Goal: Task Accomplishment & Management: Manage account settings

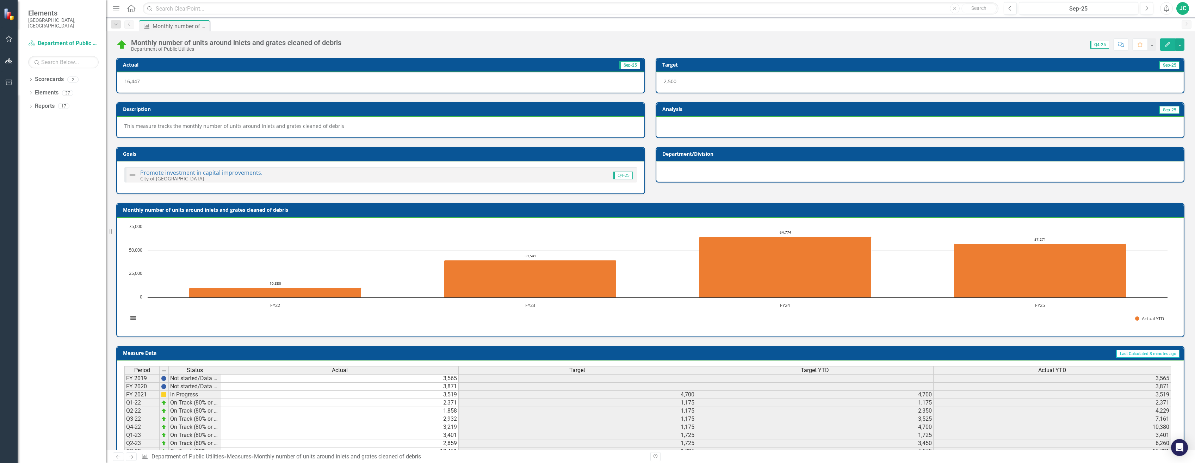
scroll to position [105, 0]
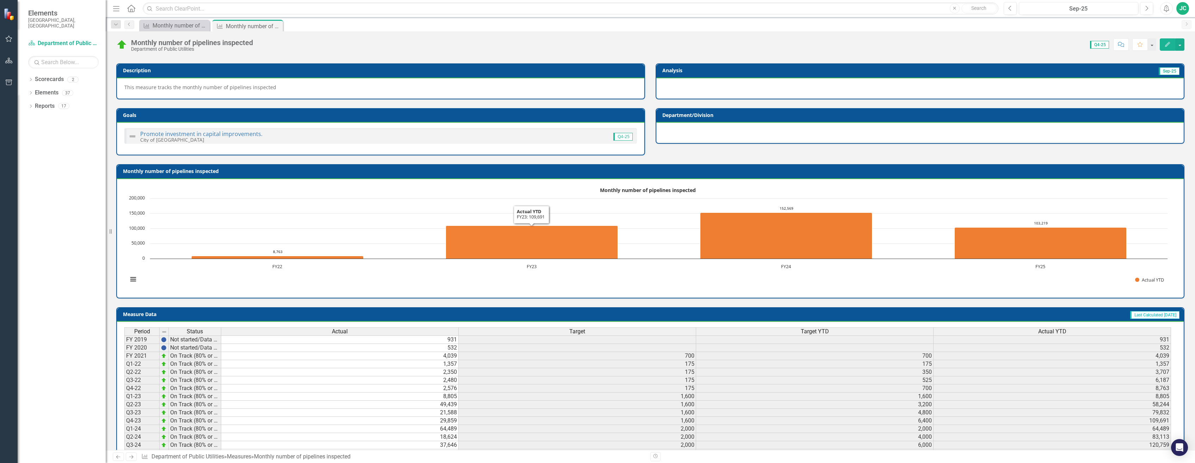
scroll to position [105, 0]
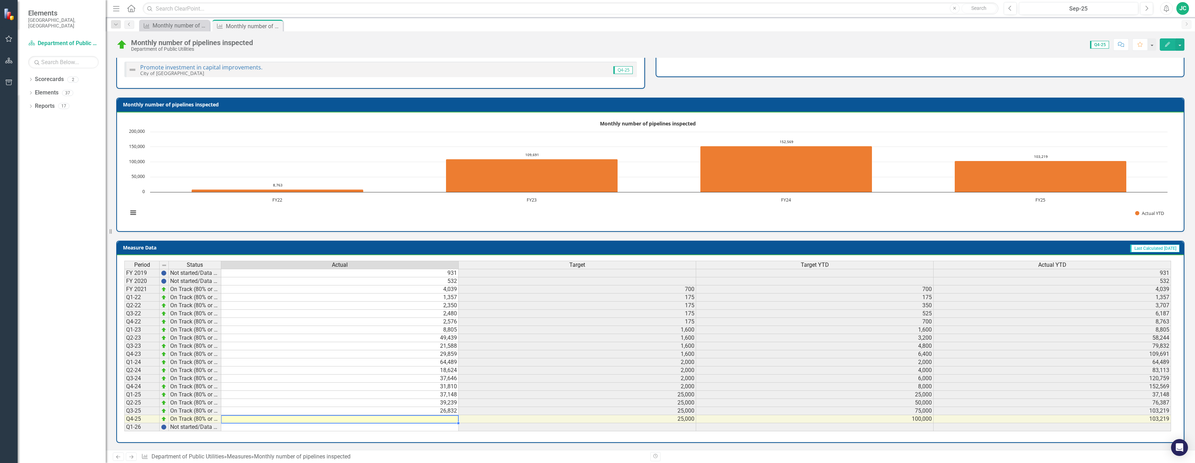
click at [448, 417] on td at bounding box center [339, 419] width 237 height 8
click at [444, 417] on td at bounding box center [339, 419] width 237 height 8
click at [442, 419] on td at bounding box center [339, 419] width 237 height 8
click at [424, 423] on div at bounding box center [339, 423] width 237 height 1
click at [425, 420] on td at bounding box center [339, 419] width 237 height 8
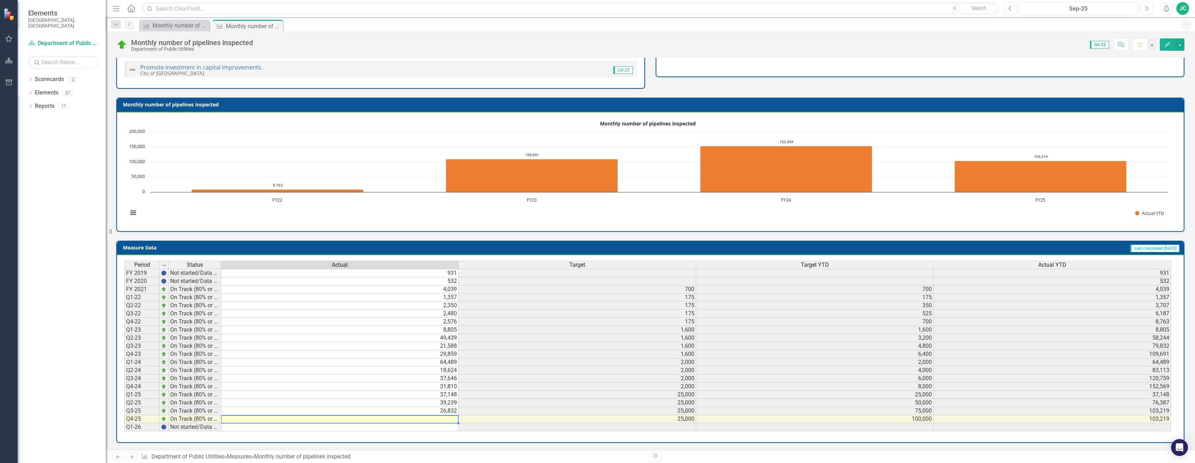
click at [425, 419] on td at bounding box center [339, 419] width 237 height 8
click at [445, 417] on td at bounding box center [339, 419] width 237 height 8
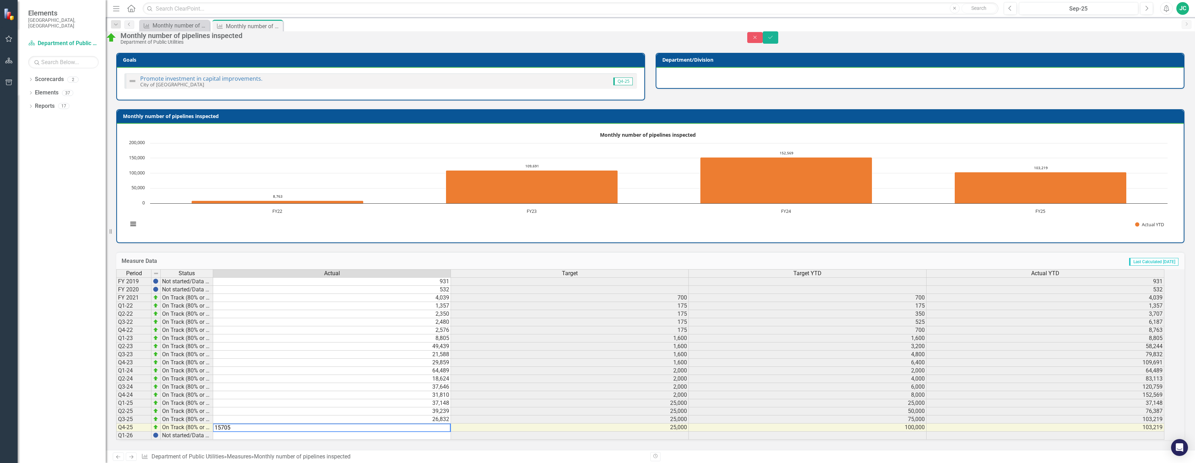
type textarea "15705"
click at [567, 399] on td "25,000" at bounding box center [570, 403] width 238 height 8
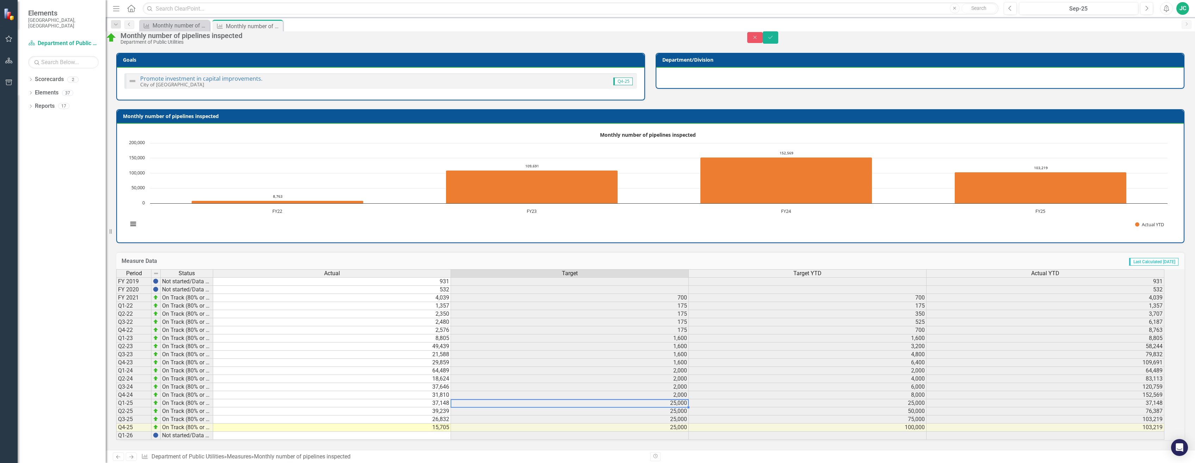
click at [116, 426] on div "Period Status Actual Target Target YTD Actual YTD FY 2019 Not started/Data not …" at bounding box center [116, 354] width 0 height 171
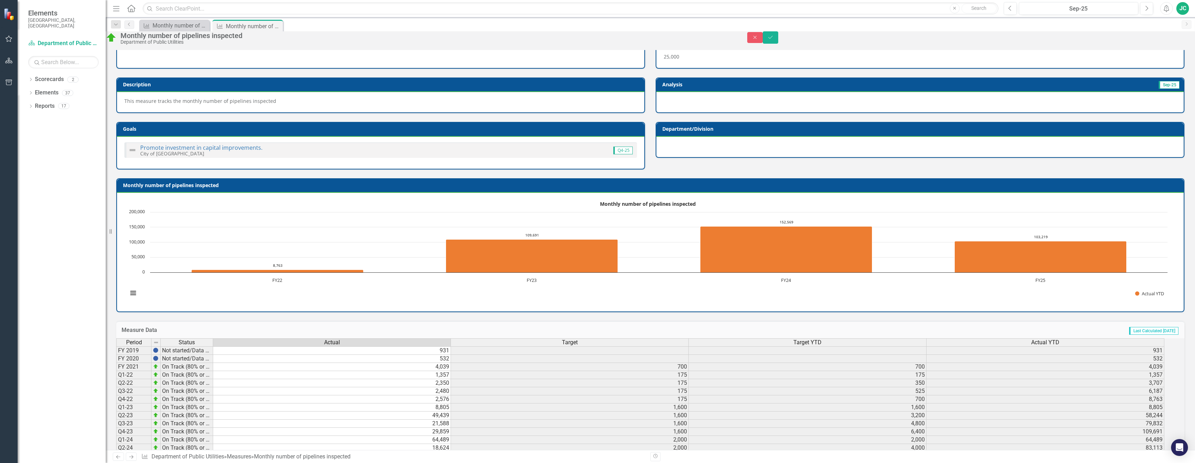
scroll to position [0, 0]
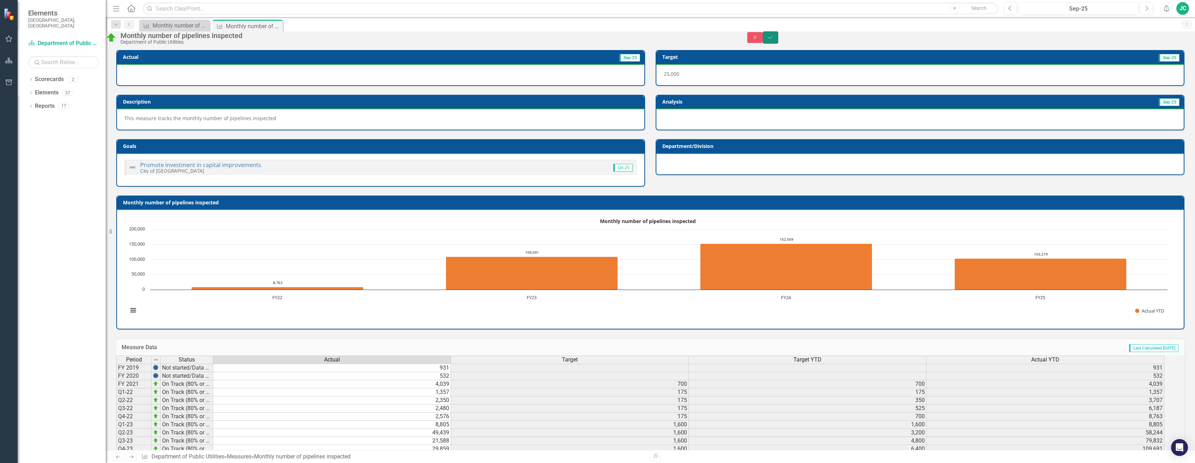
click at [778, 38] on button "Save" at bounding box center [771, 37] width 16 height 12
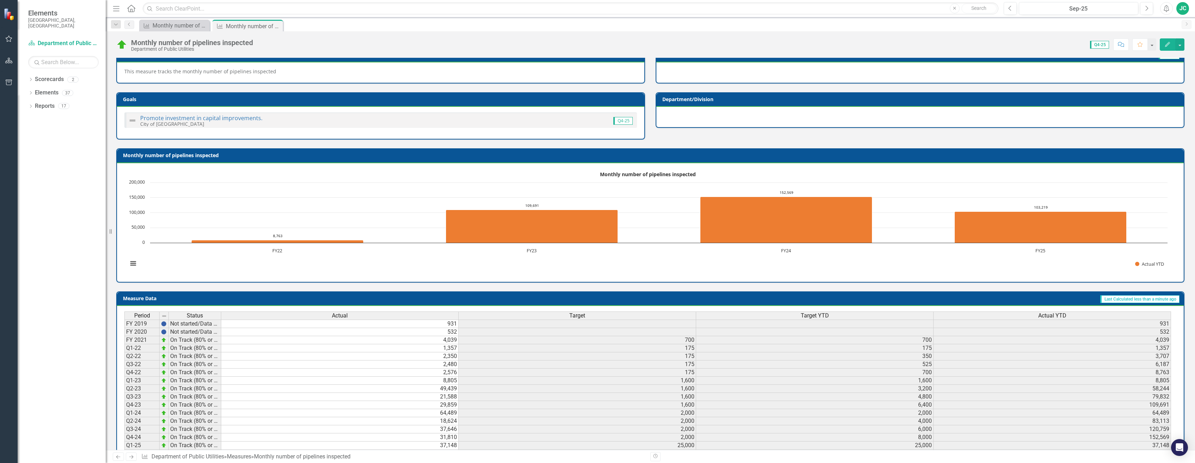
scroll to position [105, 0]
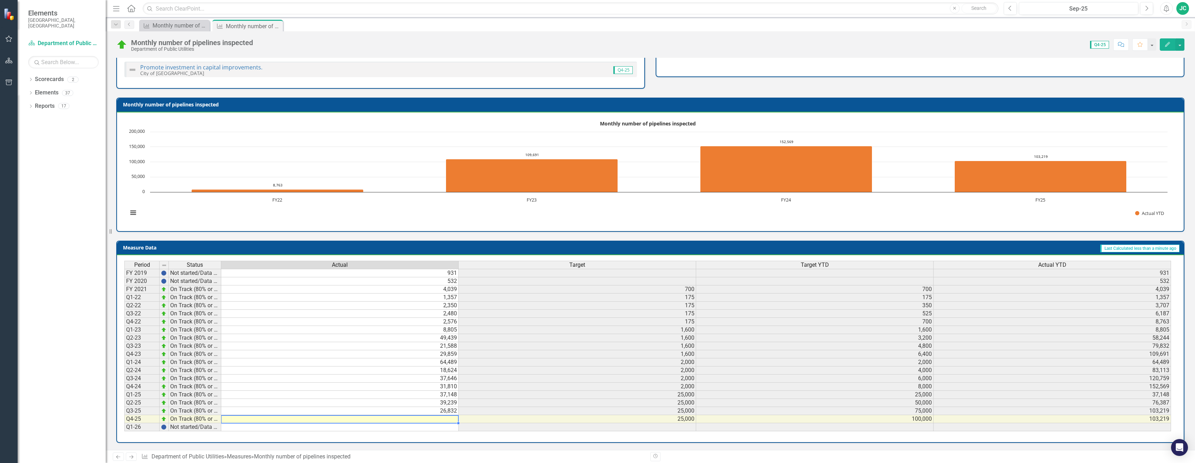
click at [396, 419] on td at bounding box center [339, 419] width 237 height 8
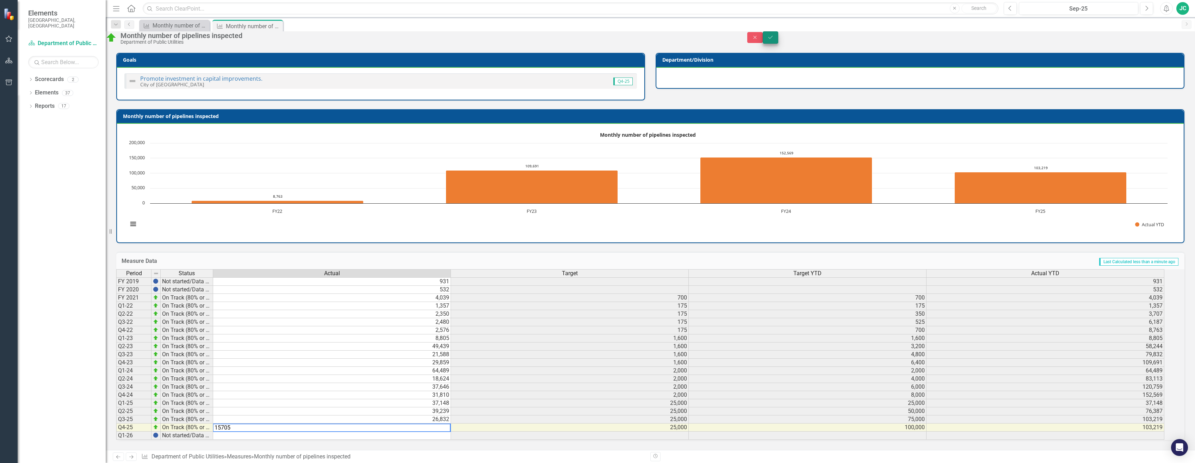
type textarea "15705"
click at [774, 40] on icon "Save" at bounding box center [770, 37] width 6 height 5
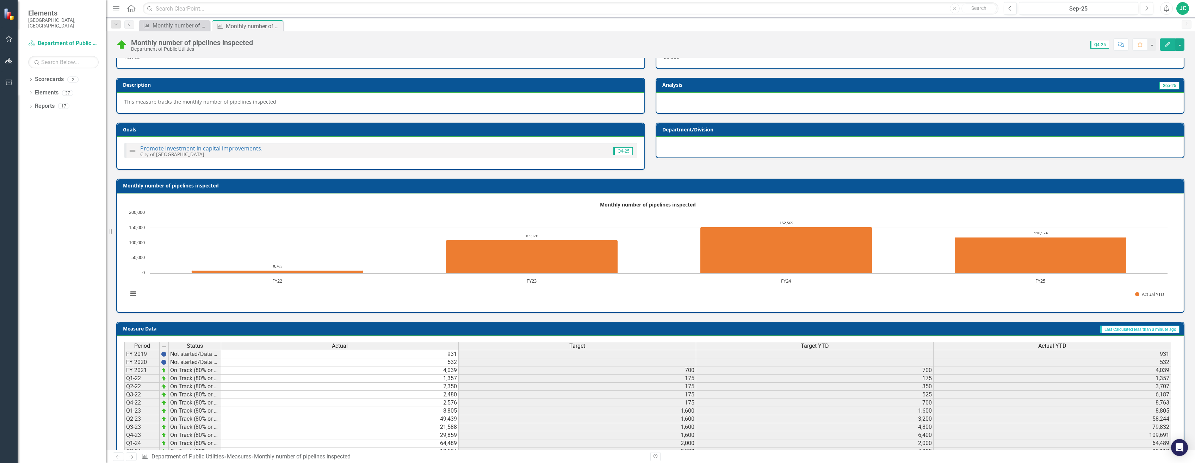
scroll to position [0, 0]
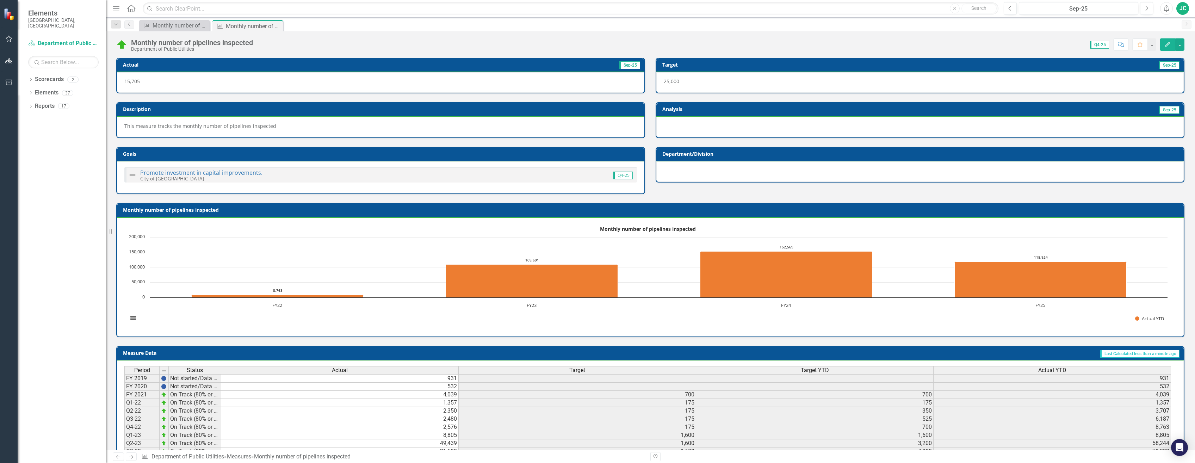
click at [716, 128] on div at bounding box center [919, 127] width 527 height 20
drag, startPoint x: 714, startPoint y: 127, endPoint x: 719, endPoint y: 126, distance: 4.6
click at [718, 126] on div at bounding box center [919, 127] width 527 height 20
click at [74, 76] on div "2" at bounding box center [72, 79] width 11 height 6
click at [32, 78] on icon "Dropdown" at bounding box center [30, 80] width 5 height 4
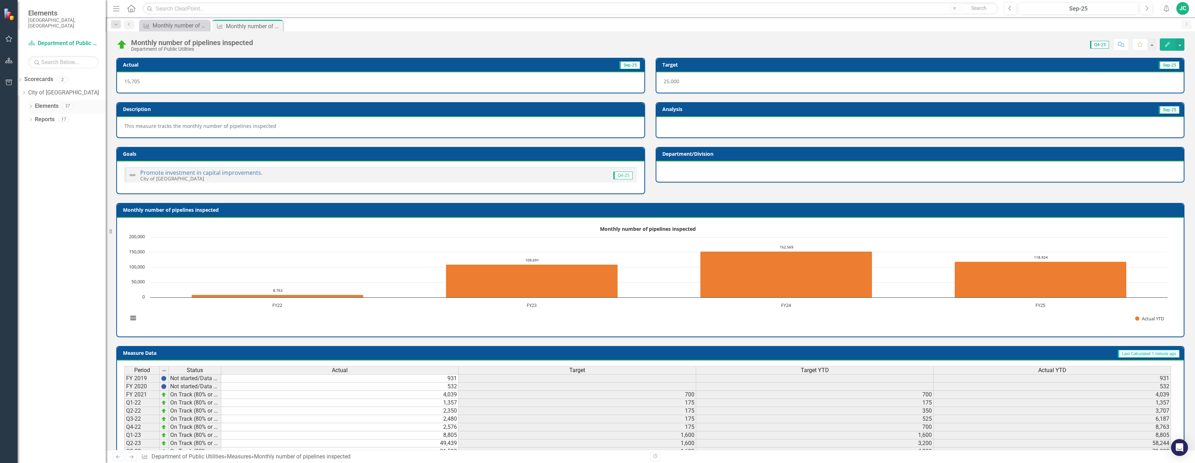
click at [29, 105] on icon "Dropdown" at bounding box center [30, 107] width 5 height 4
click at [32, 171] on div "Dropdown" at bounding box center [30, 174] width 5 height 6
click at [60, 142] on link "Measure Measures" at bounding box center [45, 146] width 35 height 8
click at [26, 145] on icon "Dropdown" at bounding box center [23, 147] width 5 height 4
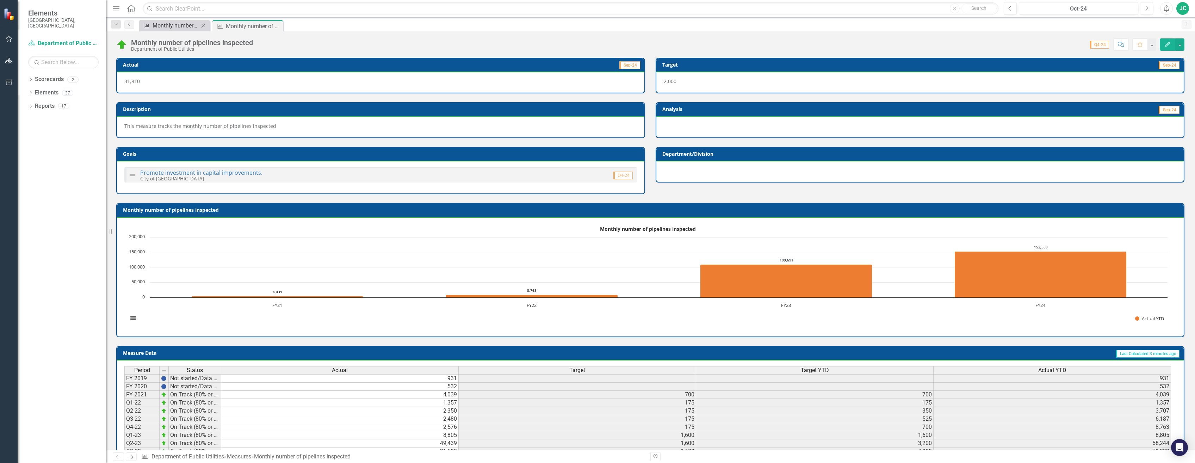
click at [170, 26] on div "Monthly number of units around inlets and grates cleaned of debris" at bounding box center [176, 25] width 47 height 9
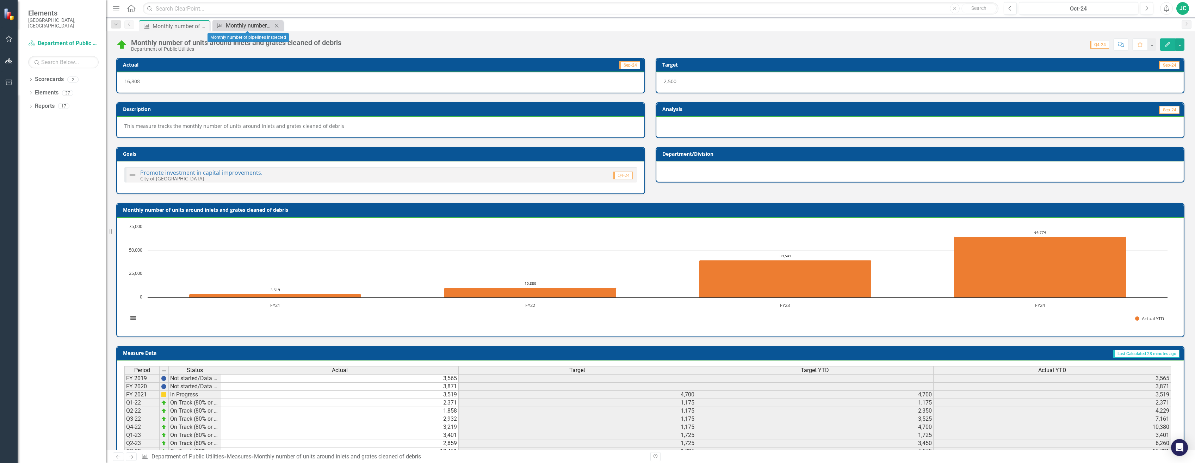
click at [248, 25] on div "Monthly number of pipelines inspected" at bounding box center [249, 25] width 47 height 9
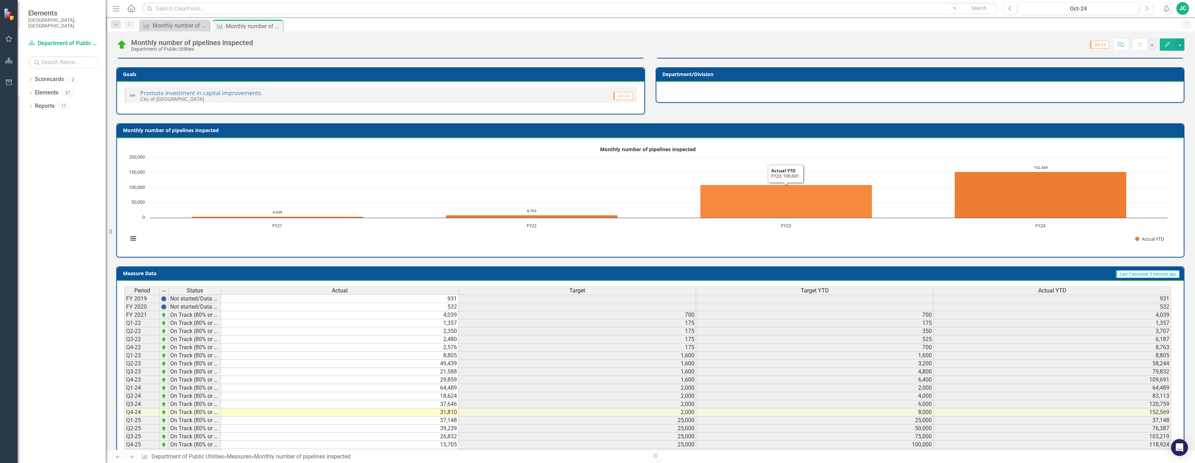
scroll to position [105, 0]
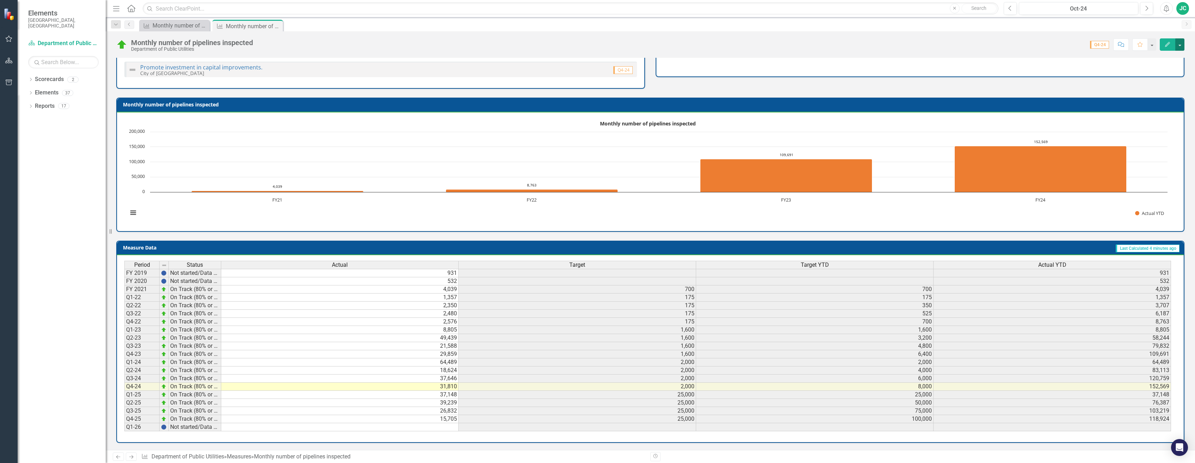
click at [1180, 45] on button "button" at bounding box center [1179, 44] width 9 height 12
click at [1151, 44] on button "button" at bounding box center [1151, 44] width 9 height 12
click at [1122, 43] on icon "button" at bounding box center [1121, 44] width 6 height 5
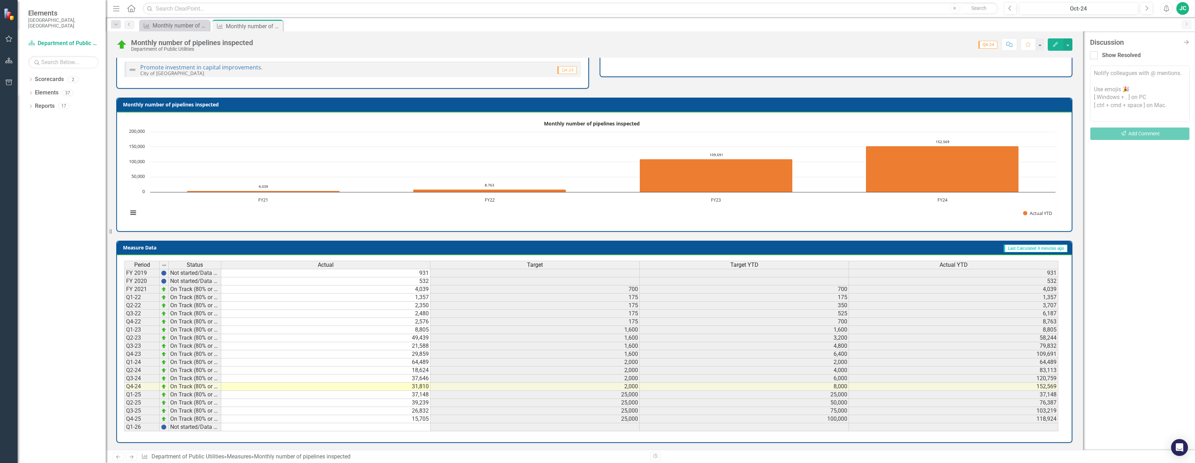
drag, startPoint x: 1188, startPoint y: 39, endPoint x: 1117, endPoint y: 270, distance: 240.9
click at [1188, 39] on icon "Close Discussion Bar" at bounding box center [1186, 42] width 7 height 6
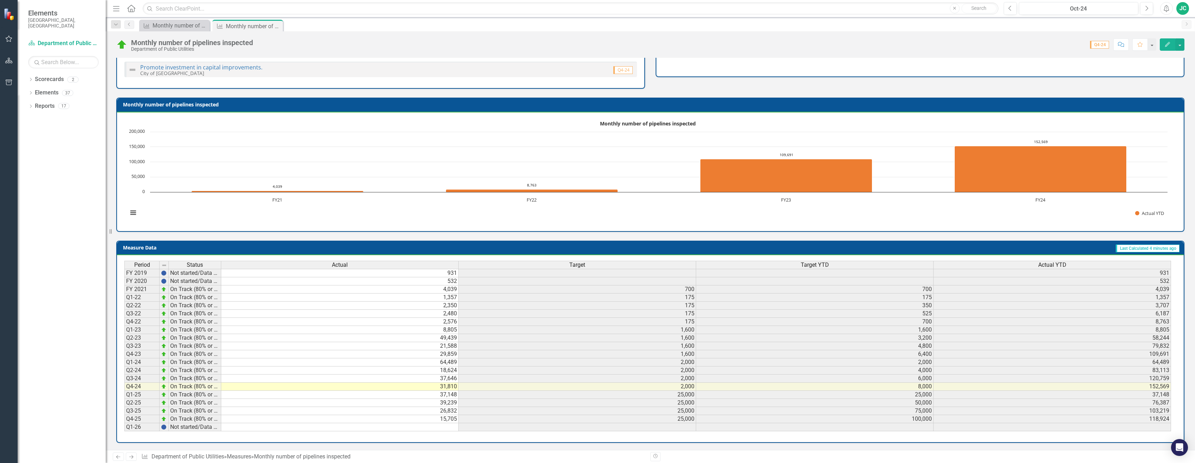
click at [407, 419] on td "15,705" at bounding box center [339, 419] width 237 height 8
click at [531, 419] on td "25,000" at bounding box center [577, 419] width 237 height 8
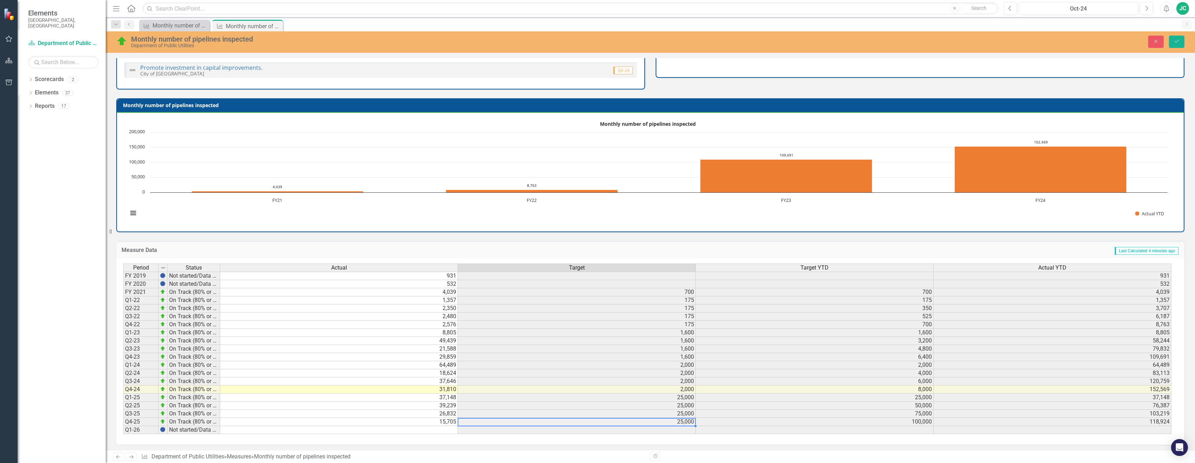
click at [429, 422] on td "15,705" at bounding box center [339, 422] width 238 height 8
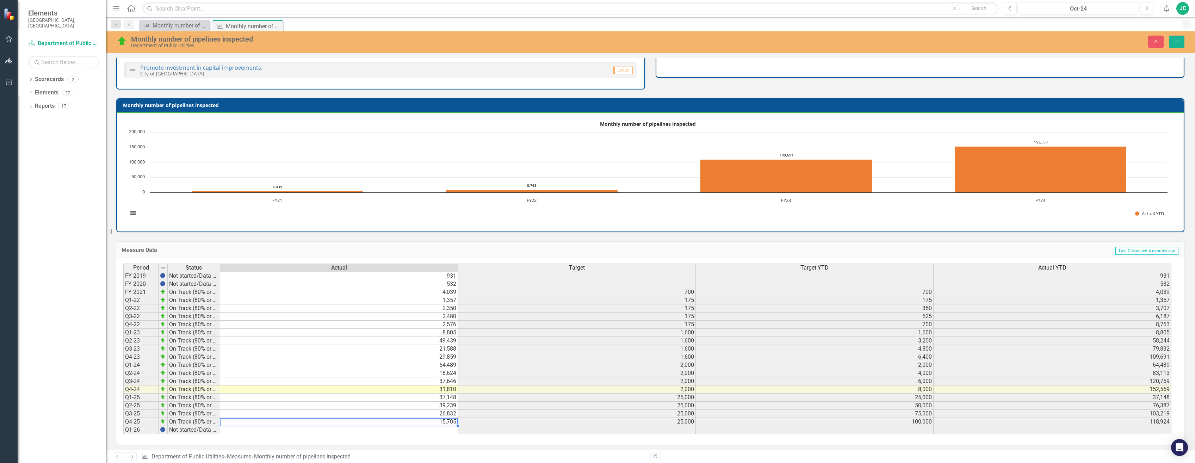
click at [428, 422] on td "15,705" at bounding box center [339, 422] width 238 height 8
type textarea "15705"
click at [407, 425] on textarea "15705" at bounding box center [339, 422] width 238 height 8
drag, startPoint x: 407, startPoint y: 425, endPoint x: 464, endPoint y: 311, distance: 127.2
click at [407, 424] on textarea "15705" at bounding box center [339, 422] width 238 height 8
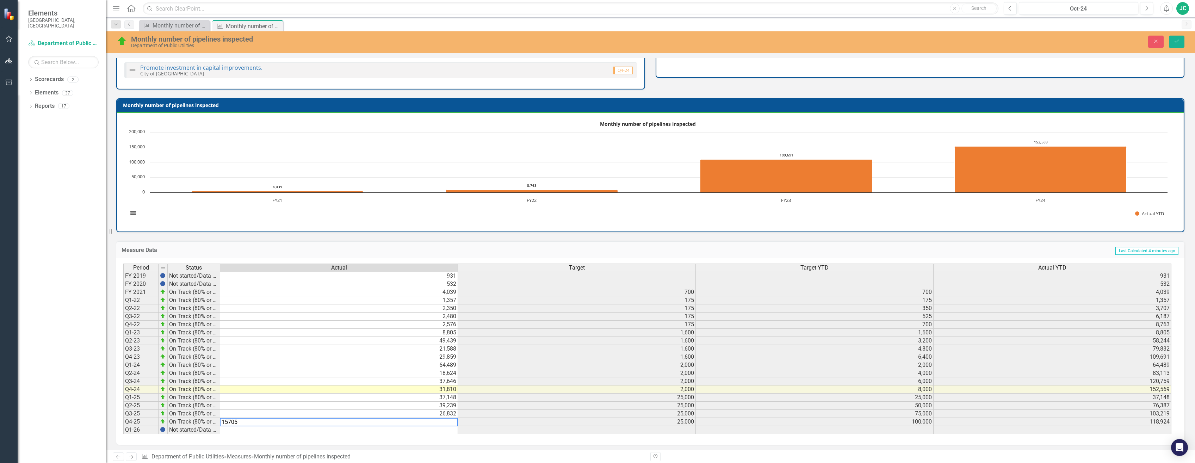
click at [565, 167] on rect "Interactive chart" at bounding box center [647, 171] width 1047 height 106
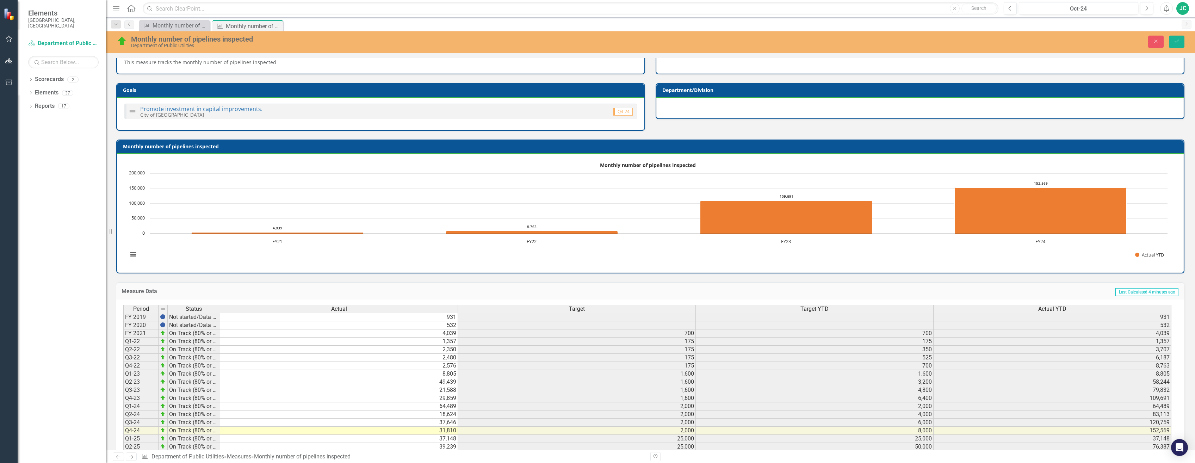
scroll to position [0, 0]
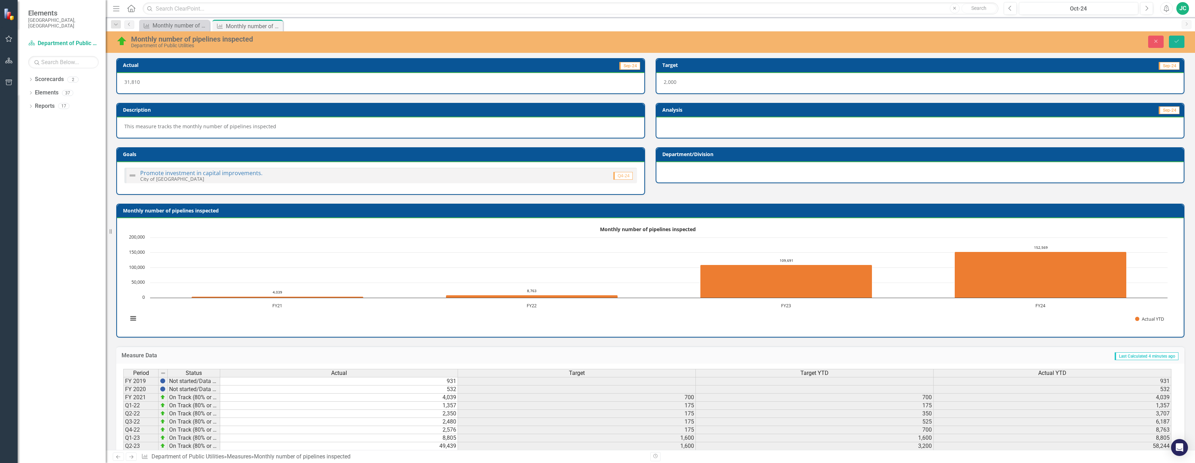
click at [234, 121] on div "This measure tracks the monthly number of pipelines inspected" at bounding box center [380, 127] width 527 height 20
click at [250, 124] on span "This measure tracks the monthly number of pipelines inspected" at bounding box center [200, 126] width 152 height 7
drag, startPoint x: 250, startPoint y: 124, endPoint x: 256, endPoint y: 124, distance: 5.3
click at [255, 124] on span "This measure tracks the monthly number of pipelines inspected" at bounding box center [200, 126] width 152 height 7
click at [198, 173] on link "Promote investment in capital improvements." at bounding box center [201, 173] width 122 height 8
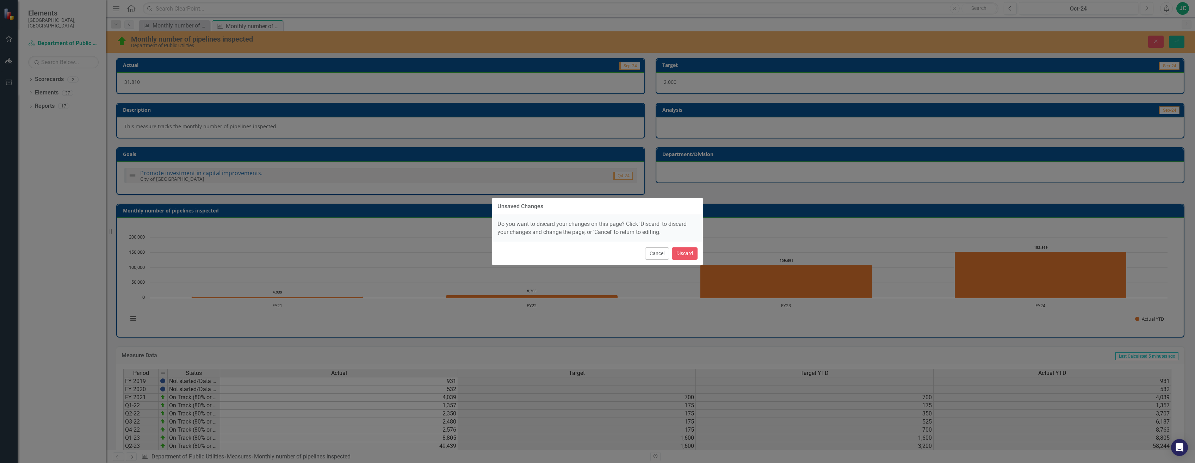
drag, startPoint x: 659, startPoint y: 252, endPoint x: 654, endPoint y: 251, distance: 5.0
click at [659, 252] on button "Cancel" at bounding box center [657, 253] width 24 height 12
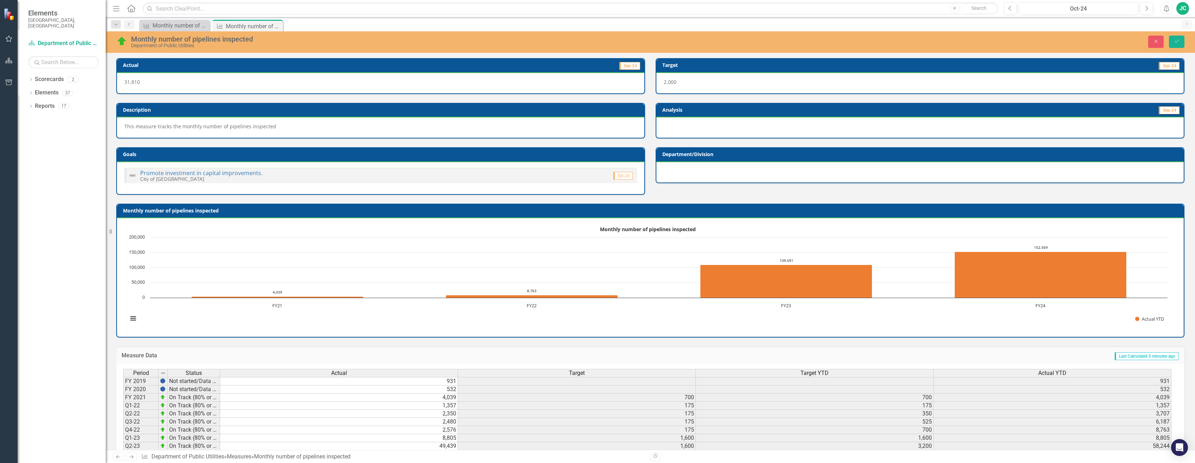
click at [686, 121] on div at bounding box center [919, 127] width 527 height 20
click at [130, 25] on icon "Previous" at bounding box center [129, 24] width 6 height 4
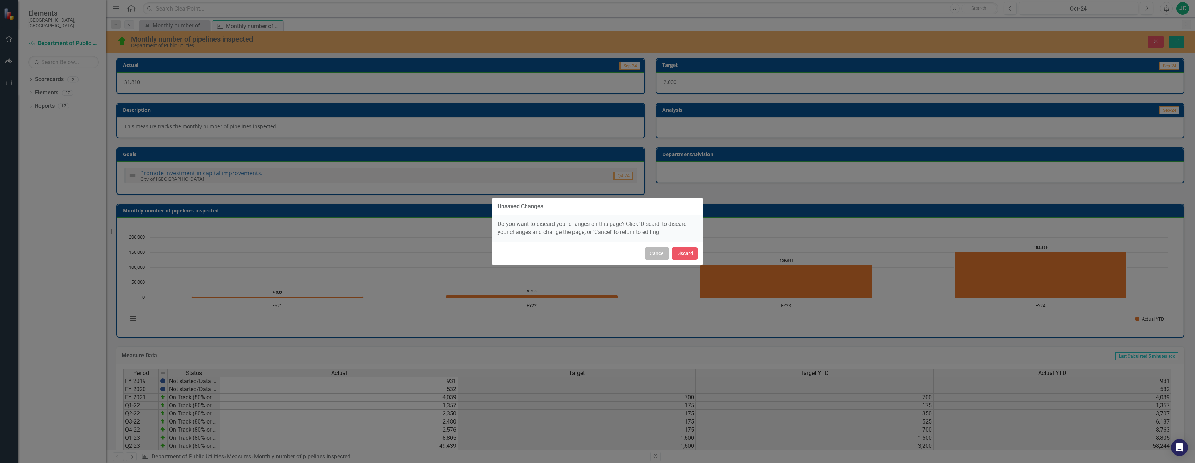
click at [665, 250] on button "Cancel" at bounding box center [657, 253] width 24 height 12
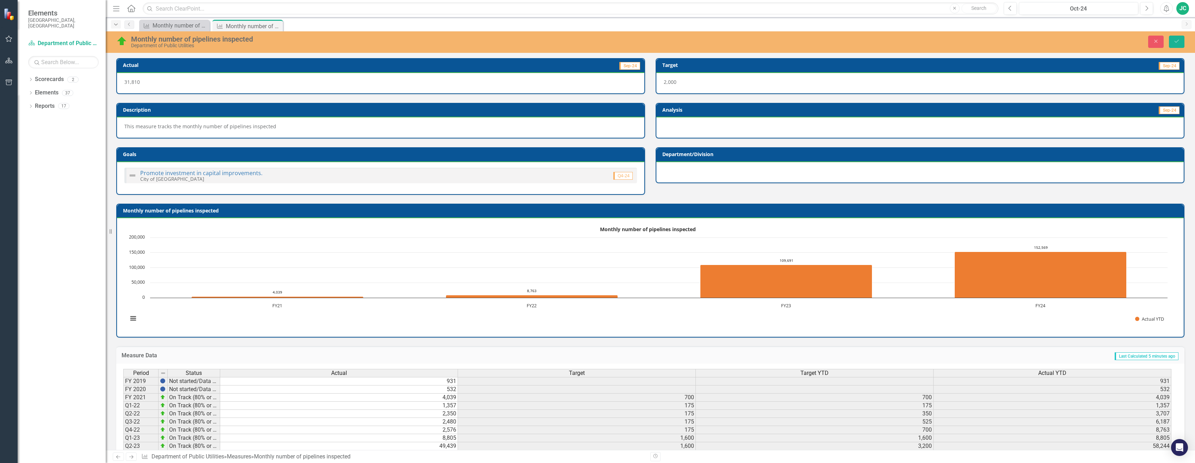
click at [117, 25] on icon "Dropdown" at bounding box center [116, 24] width 6 height 5
click at [118, 23] on icon "Dropdown" at bounding box center [116, 24] width 6 height 5
click at [55, 39] on link "Scorecard Department of Public Utilities" at bounding box center [63, 43] width 70 height 8
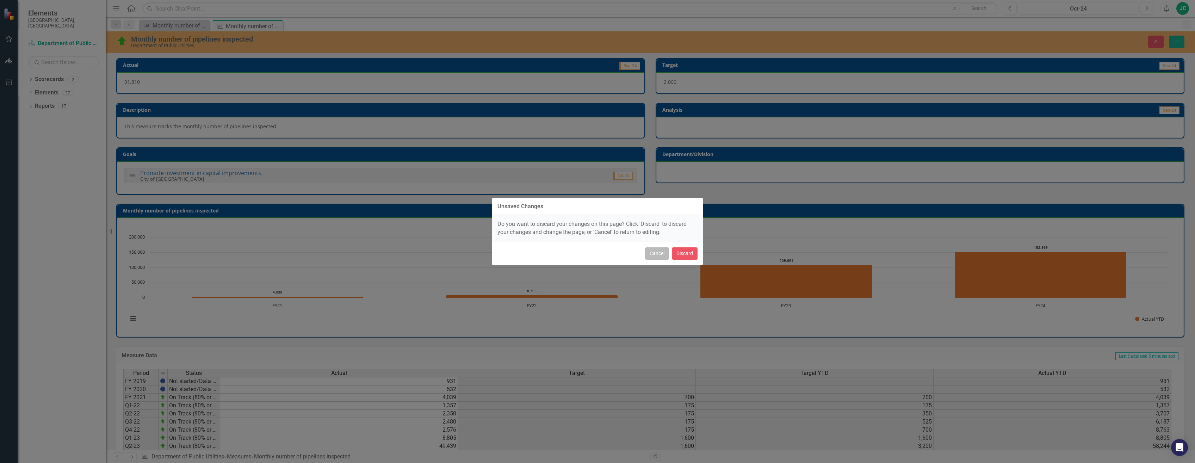
click at [655, 253] on button "Cancel" at bounding box center [657, 253] width 24 height 12
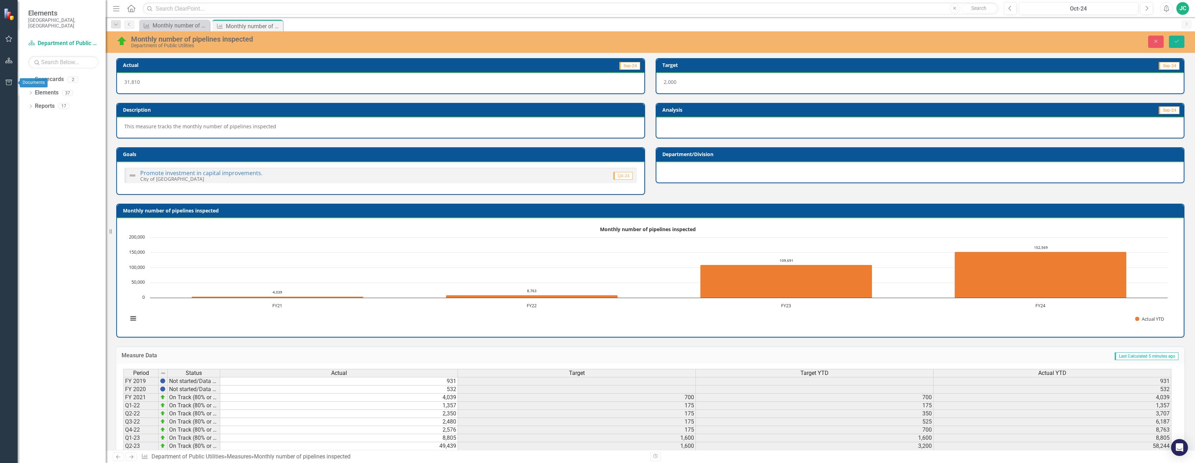
click at [8, 82] on icon "button" at bounding box center [9, 83] width 6 height 6
drag, startPoint x: 68, startPoint y: 190, endPoint x: 68, endPoint y: 185, distance: 5.3
click at [70, 189] on div "Templates Briefing Books Documents Briefing Books Page Exports Files Attachment…" at bounding box center [62, 250] width 88 height 425
click at [9, 16] on img at bounding box center [10, 14] width 12 height 12
click at [72, 199] on div "Templates Briefing Books Documents Briefing Books Page Exports Files Attachment…" at bounding box center [62, 250] width 88 height 425
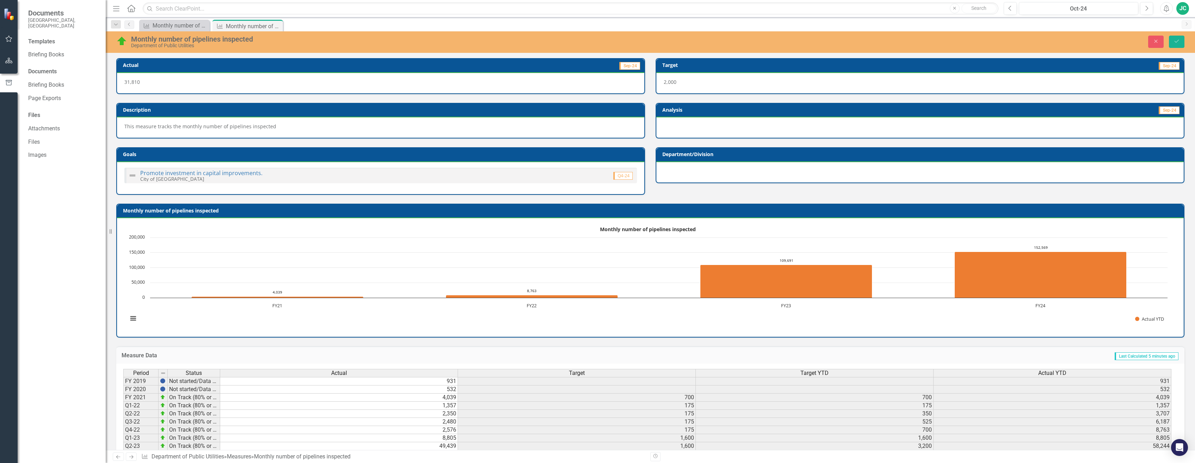
click at [6, 88] on button "button" at bounding box center [9, 83] width 18 height 12
click at [10, 79] on button "button" at bounding box center [9, 83] width 18 height 12
click at [133, 9] on icon "Home" at bounding box center [130, 8] width 9 height 7
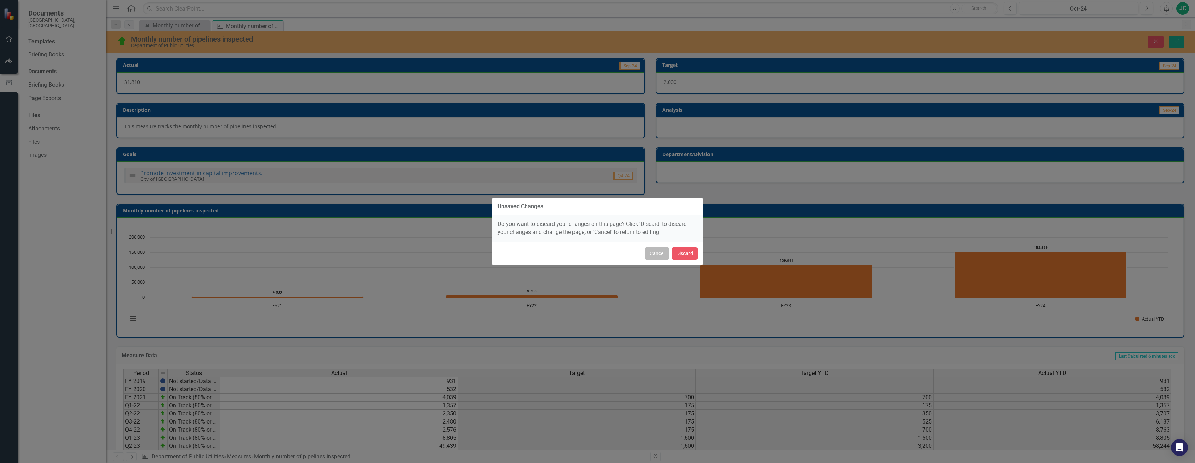
click at [655, 252] on button "Cancel" at bounding box center [657, 253] width 24 height 12
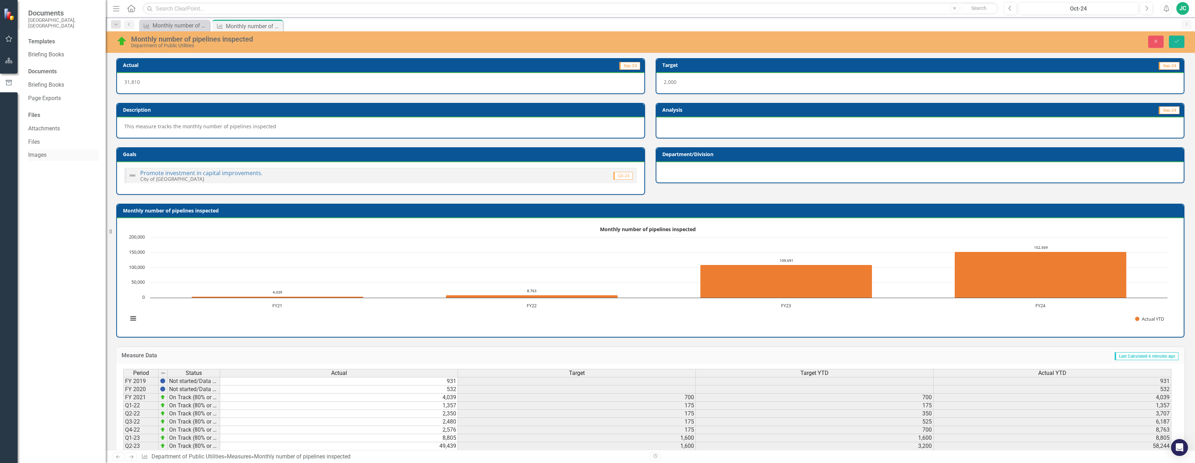
click at [32, 151] on link "Images" at bounding box center [63, 155] width 70 height 8
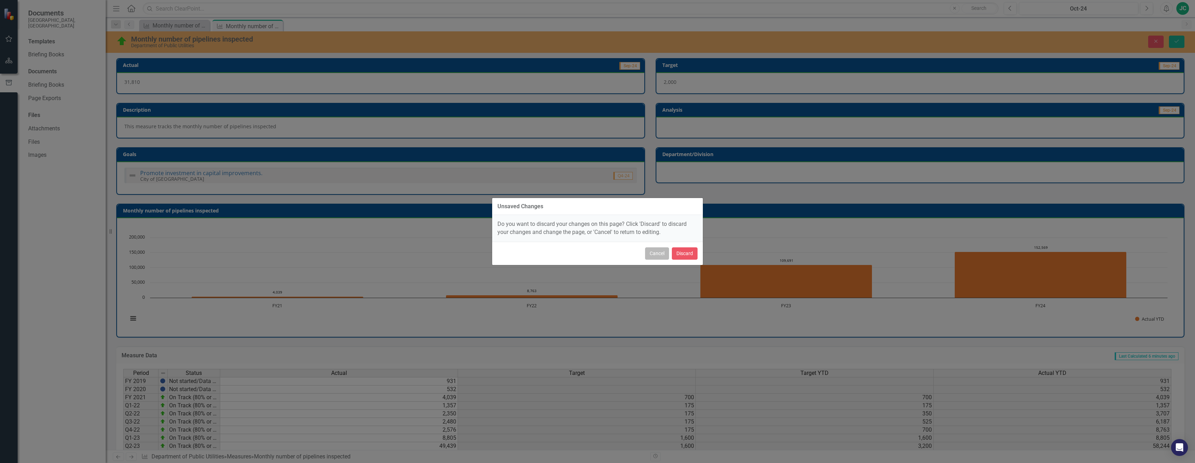
click at [662, 249] on button "Cancel" at bounding box center [657, 253] width 24 height 12
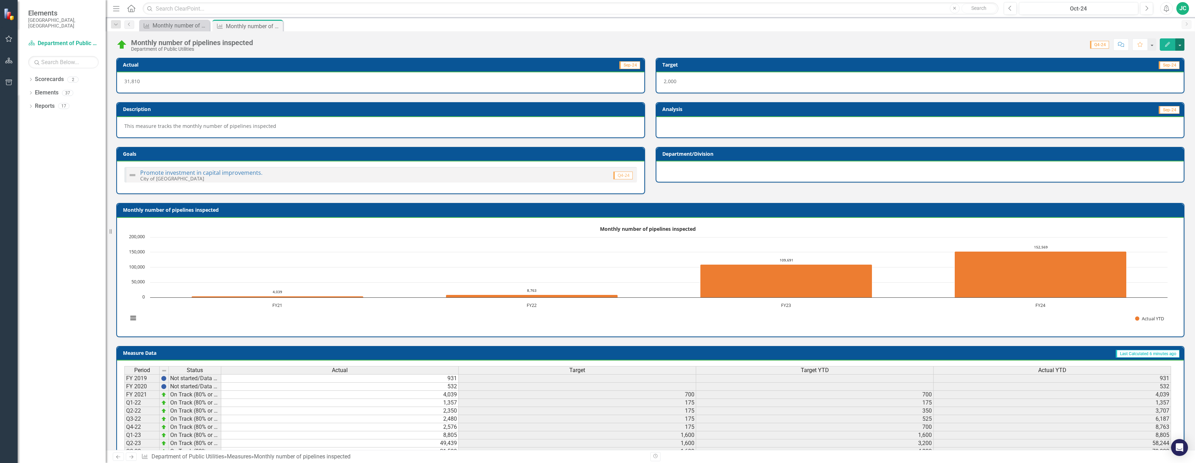
click at [1181, 42] on button "button" at bounding box center [1179, 44] width 9 height 12
click at [1008, 33] on div "Monthly number of pipelines inspected Department of Public Utilities Score: 0.0…" at bounding box center [650, 41] width 1089 height 21
